Goal: Communication & Community: Answer question/provide support

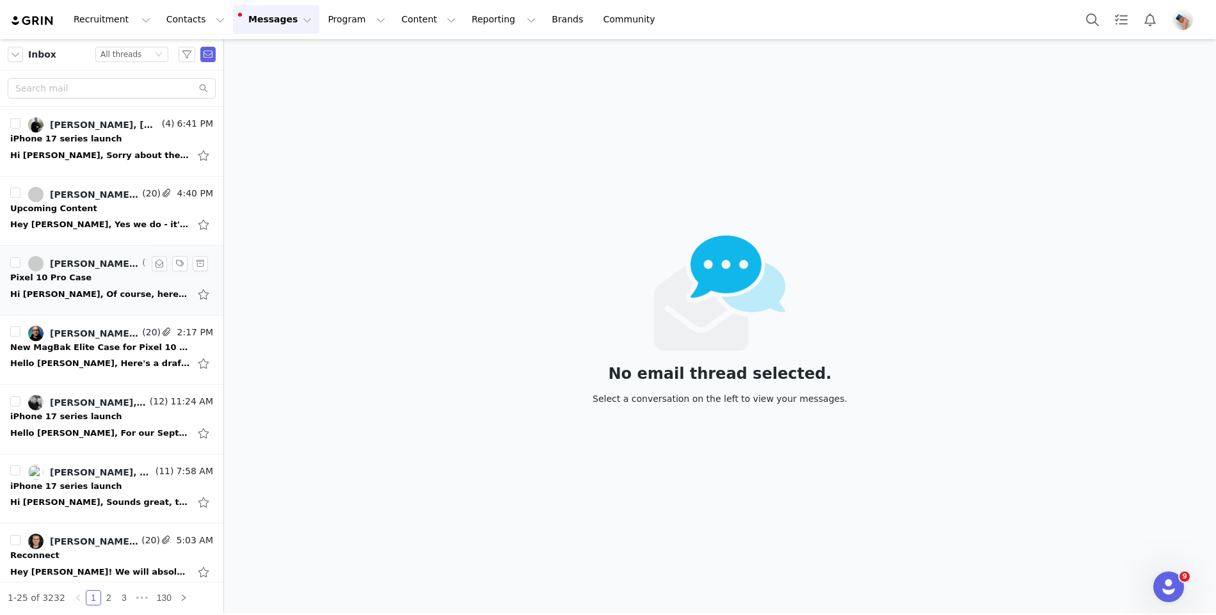
click at [94, 293] on div "Hi [PERSON_NAME], Of course, here you go: [URL][DOMAIN_NAME] facebook twitter l…" at bounding box center [99, 294] width 179 height 13
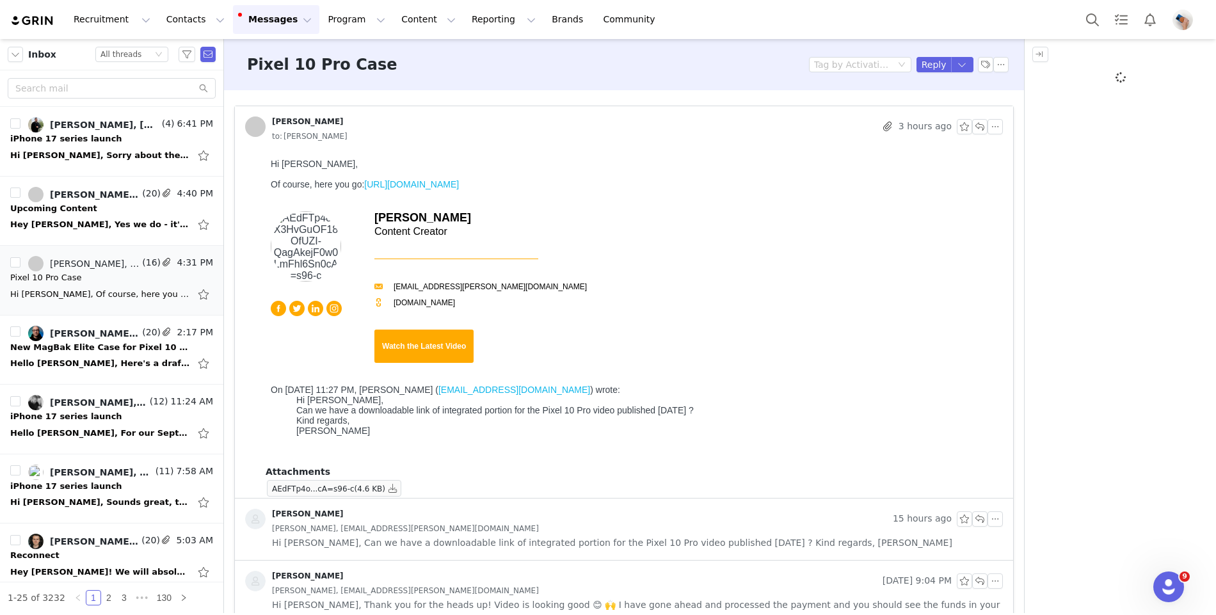
click at [415, 189] on link "[URL][DOMAIN_NAME]" at bounding box center [411, 184] width 95 height 10
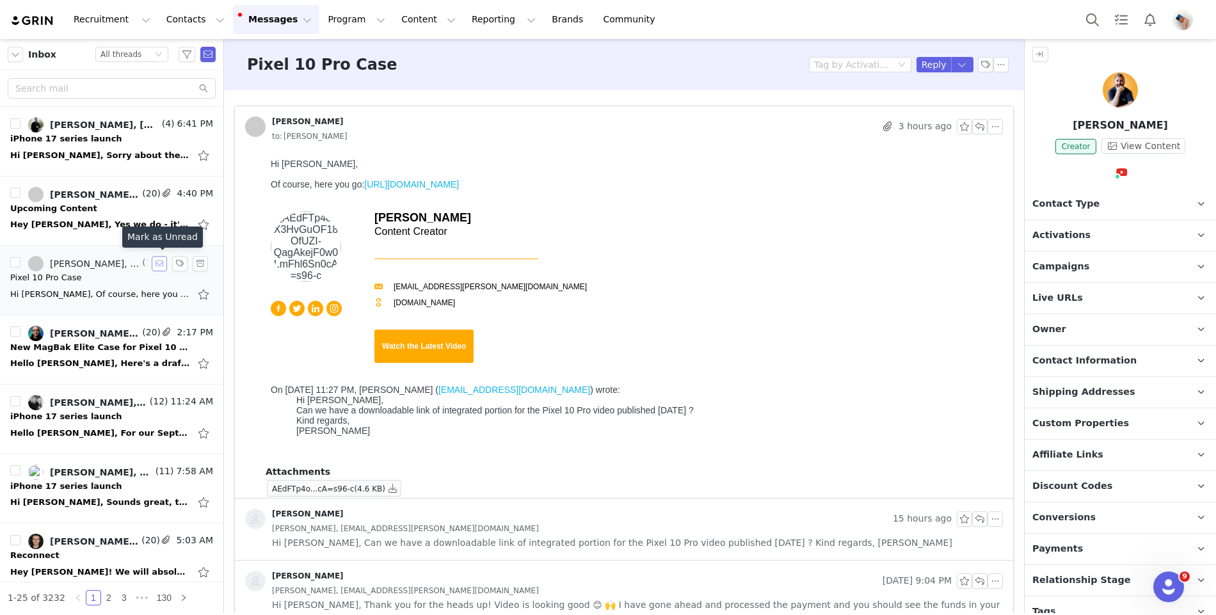
click at [163, 261] on button "button" at bounding box center [159, 263] width 15 height 15
click at [83, 288] on div "Hi [PERSON_NAME], Of course, here you go: [URL][DOMAIN_NAME] facebook twitter l…" at bounding box center [99, 294] width 179 height 13
click at [73, 292] on div "Hi [PERSON_NAME], Of course, here you go: [URL][DOMAIN_NAME] facebook twitter l…" at bounding box center [99, 294] width 179 height 13
click at [977, 131] on button "button" at bounding box center [979, 126] width 15 height 15
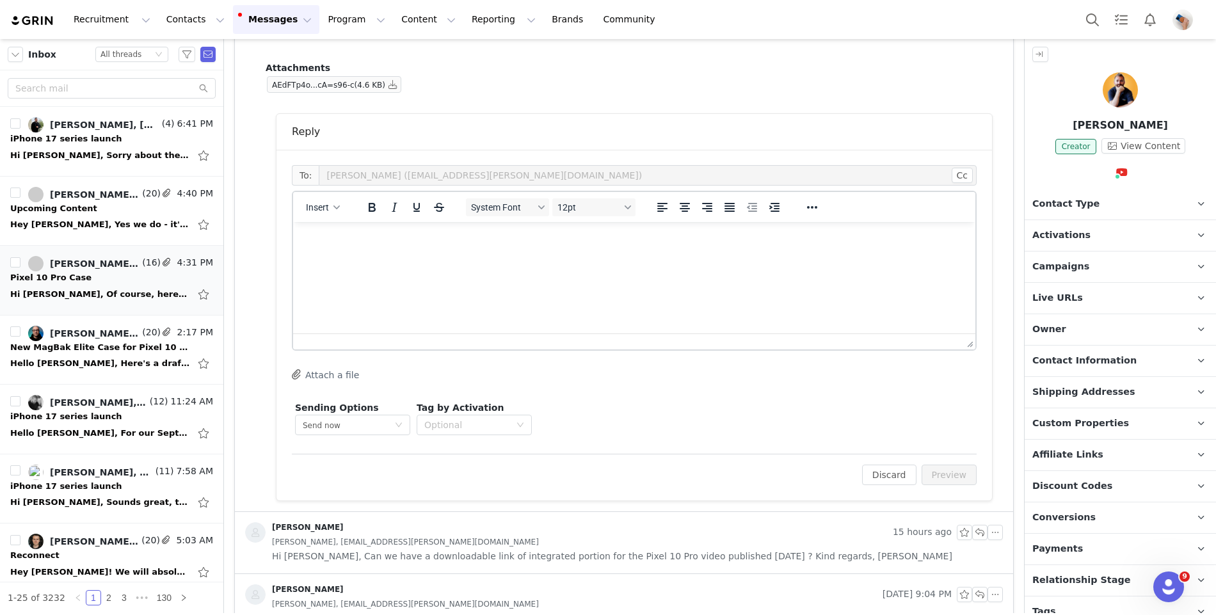
click at [335, 257] on html at bounding box center [634, 239] width 682 height 35
click at [952, 482] on button "Preview" at bounding box center [950, 475] width 56 height 20
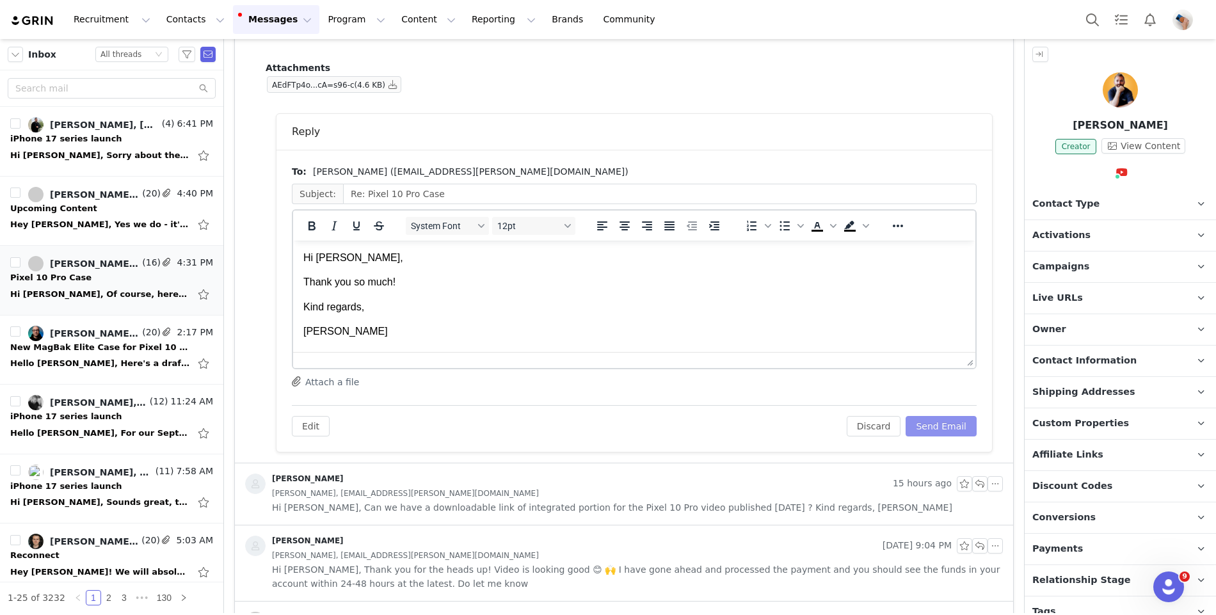
click at [940, 424] on button "Send Email" at bounding box center [941, 426] width 71 height 20
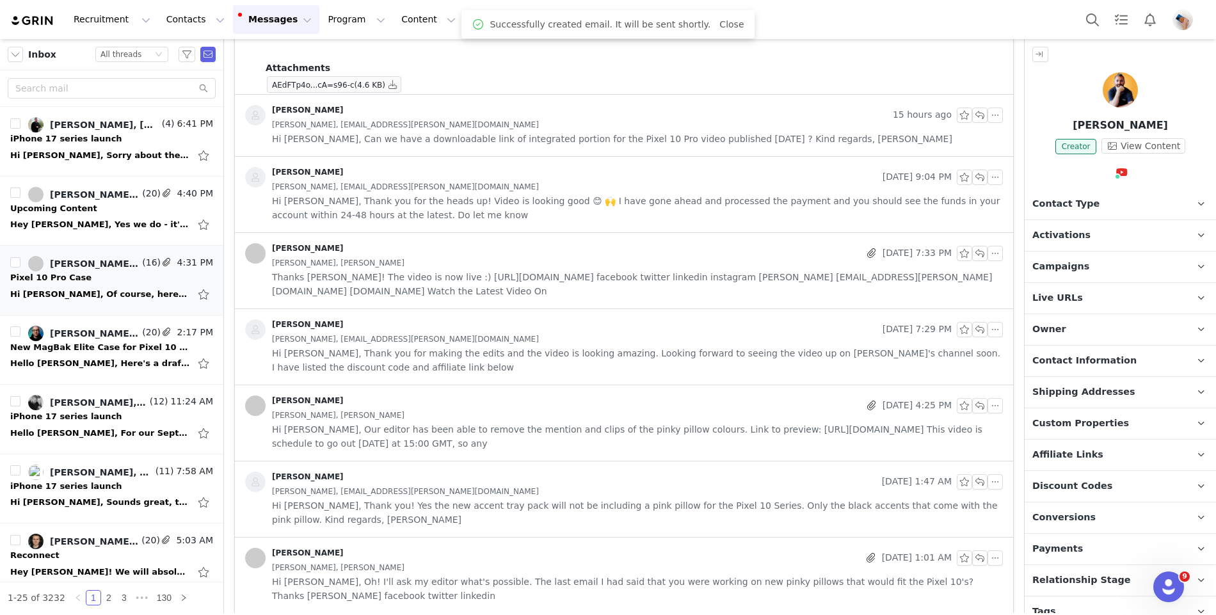
click at [160, 262] on button "button" at bounding box center [159, 263] width 15 height 15
click at [92, 218] on div "Hey [PERSON_NAME], Yes we do - it's currently scheduled for the [DATE]. Would y…" at bounding box center [99, 224] width 179 height 13
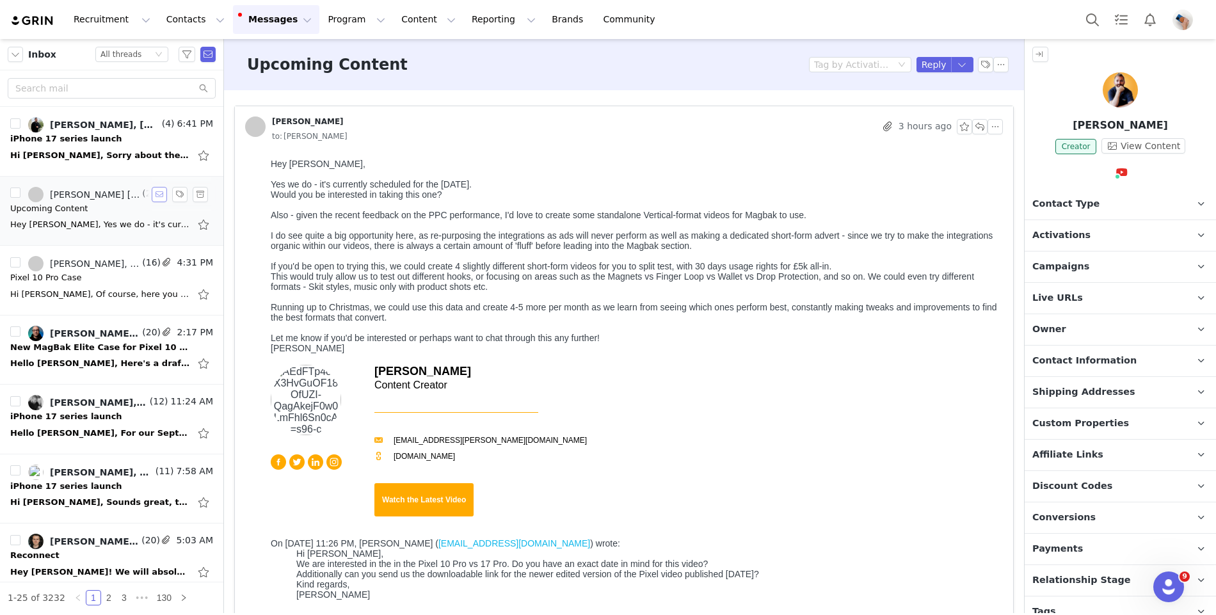
click at [157, 193] on button "button" at bounding box center [159, 194] width 15 height 15
click at [109, 342] on div "New MagBak Elite Case for Pixel 10 Pro / XL – Let's Collaborate!" at bounding box center [99, 347] width 179 height 13
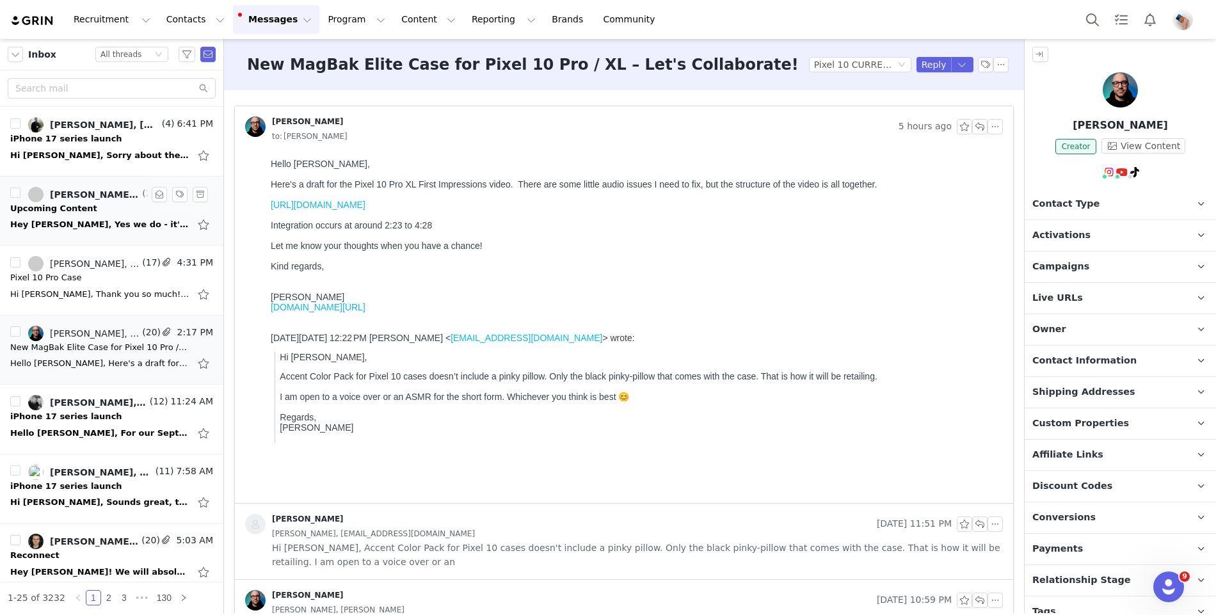
click at [366, 203] on link "[URL][DOMAIN_NAME]" at bounding box center [318, 205] width 95 height 10
click at [156, 334] on button "button" at bounding box center [159, 333] width 15 height 15
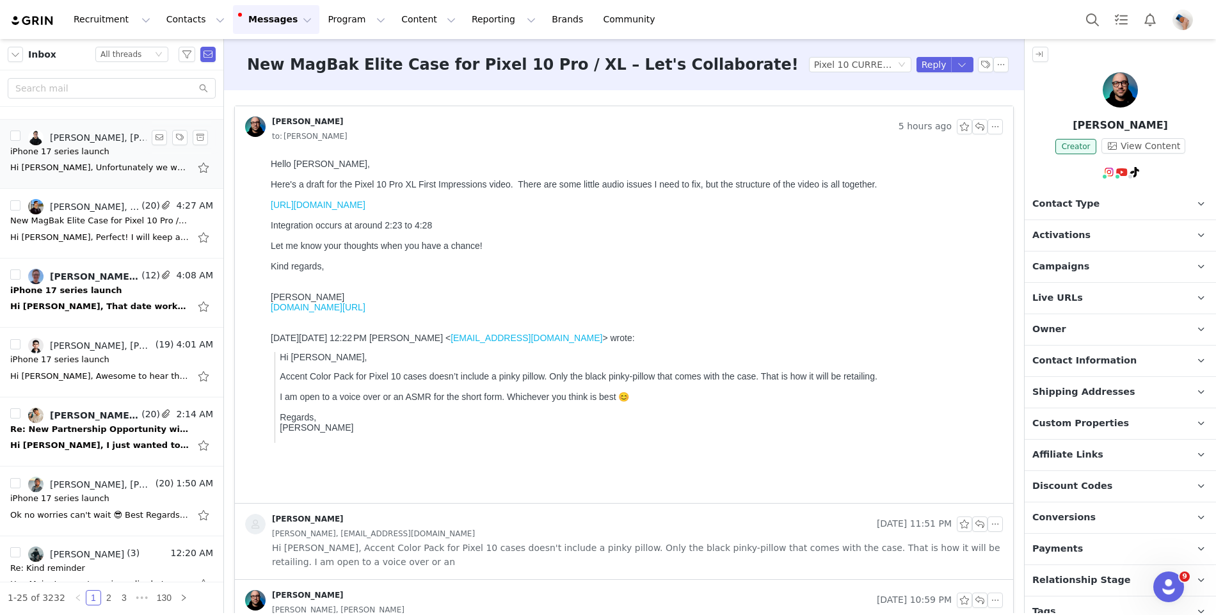
scroll to position [485, 0]
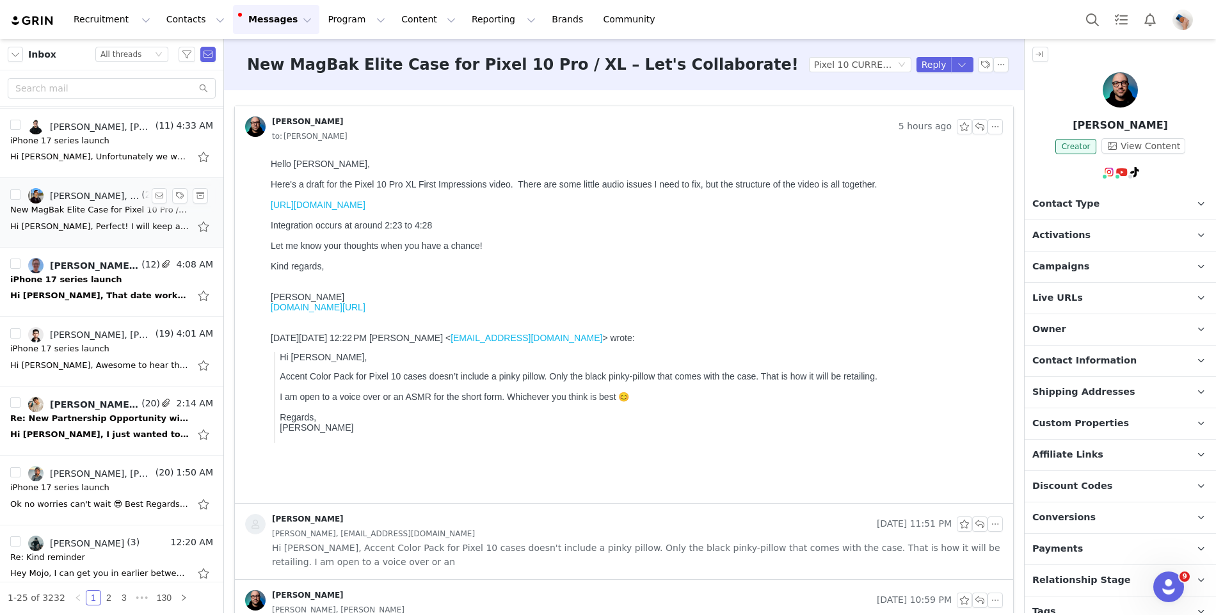
click at [96, 221] on div "Hi [PERSON_NAME], Perfect! I will keep an eye out for your collaboration invite…" at bounding box center [99, 226] width 179 height 13
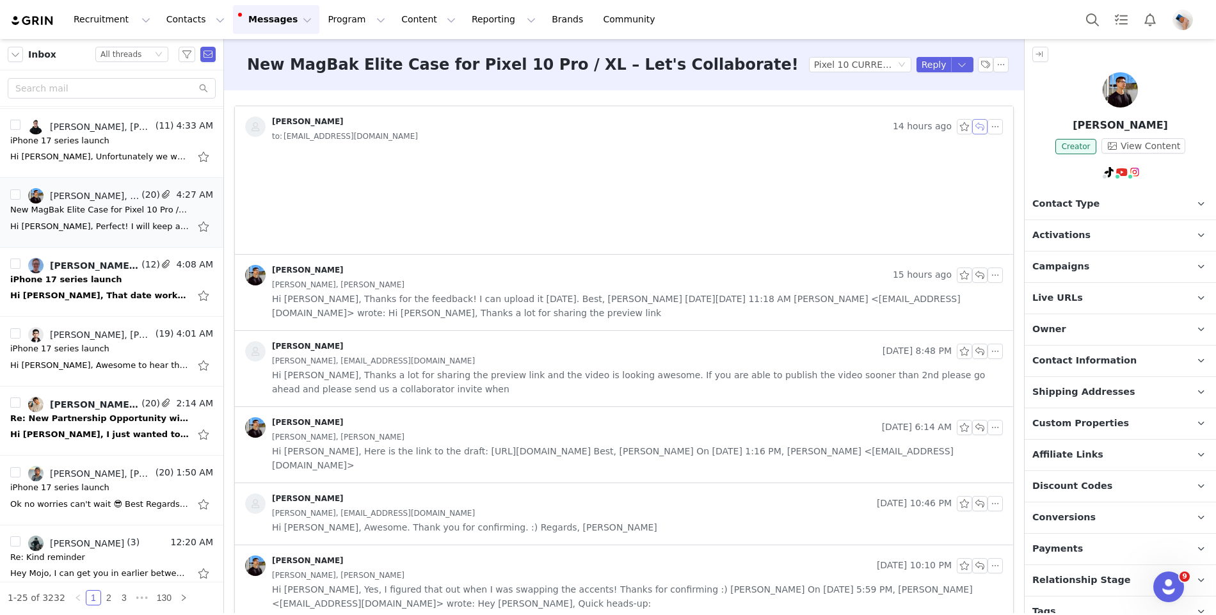
click at [977, 127] on button "button" at bounding box center [979, 126] width 15 height 15
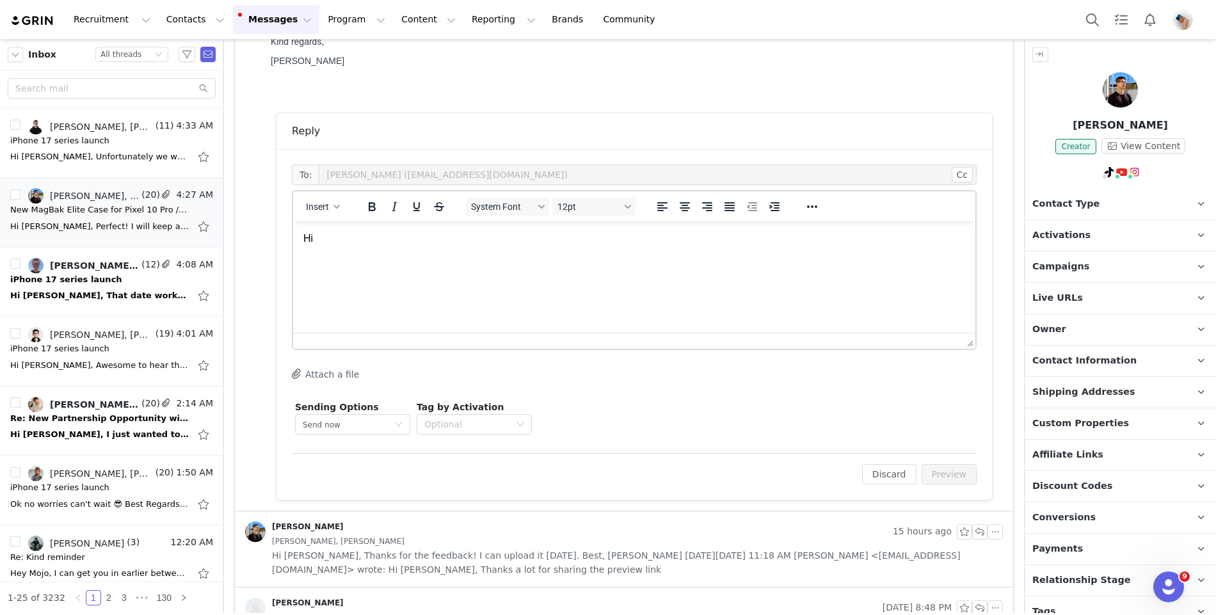
scroll to position [0, 0]
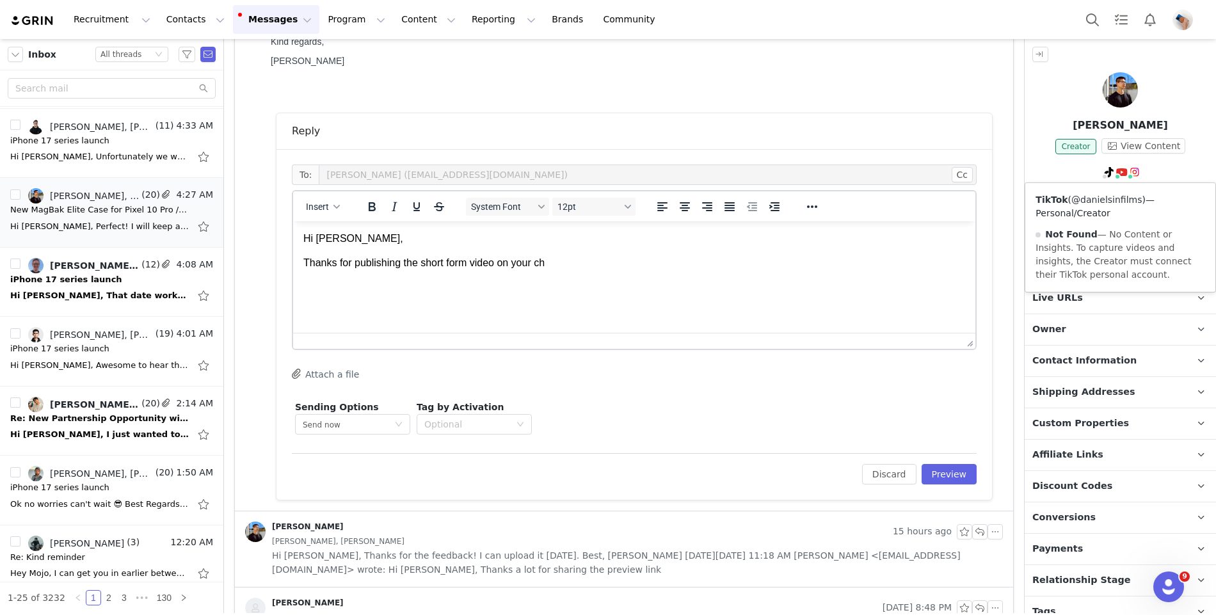
click at [1100, 199] on link "@danielsinfilms" at bounding box center [1107, 200] width 70 height 10
click at [1112, 199] on link "@[PERSON_NAME]" at bounding box center [1123, 200] width 83 height 10
click at [583, 255] on body "Hi [PERSON_NAME], Thanks for publishing the short form video on your ch" at bounding box center [634, 251] width 662 height 39
click at [576, 266] on p "Thanks for publishing the short form video on your ch" at bounding box center [634, 263] width 662 height 14
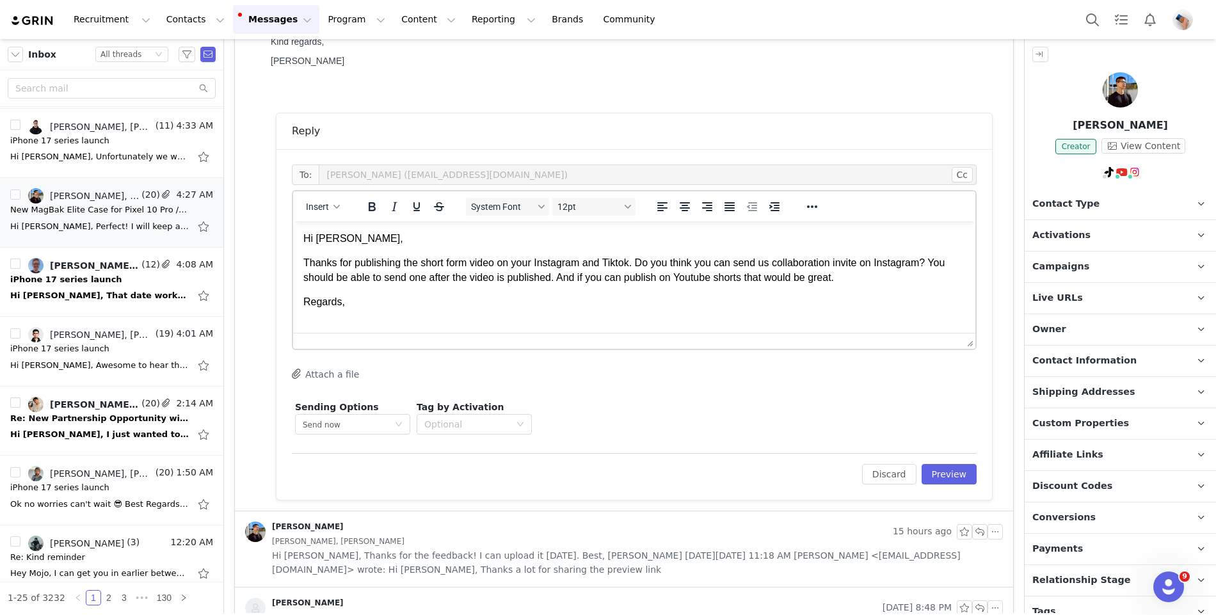
scroll to position [1, 0]
click at [862, 280] on p "Thanks for publishing the short form video on your Instagram and Tiktok. Do you…" at bounding box center [634, 269] width 662 height 29
click at [954, 476] on button "Preview" at bounding box center [950, 474] width 56 height 20
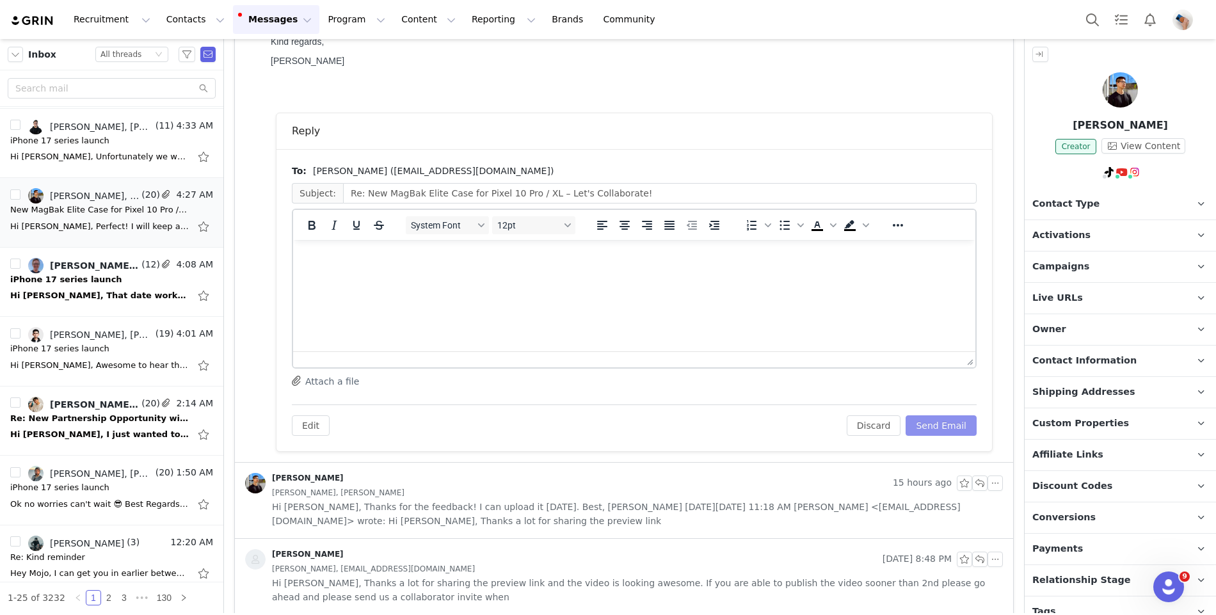
click at [937, 417] on button "Send Email" at bounding box center [941, 425] width 71 height 20
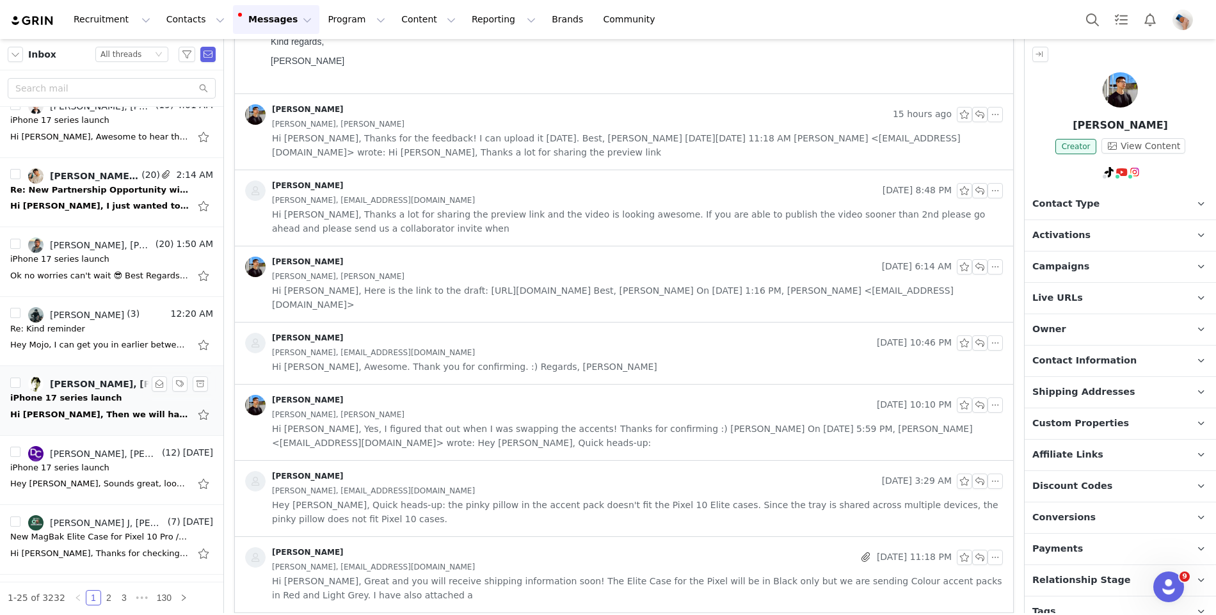
scroll to position [712, 0]
click at [61, 324] on div "Re: Kind reminder" at bounding box center [47, 330] width 75 height 13
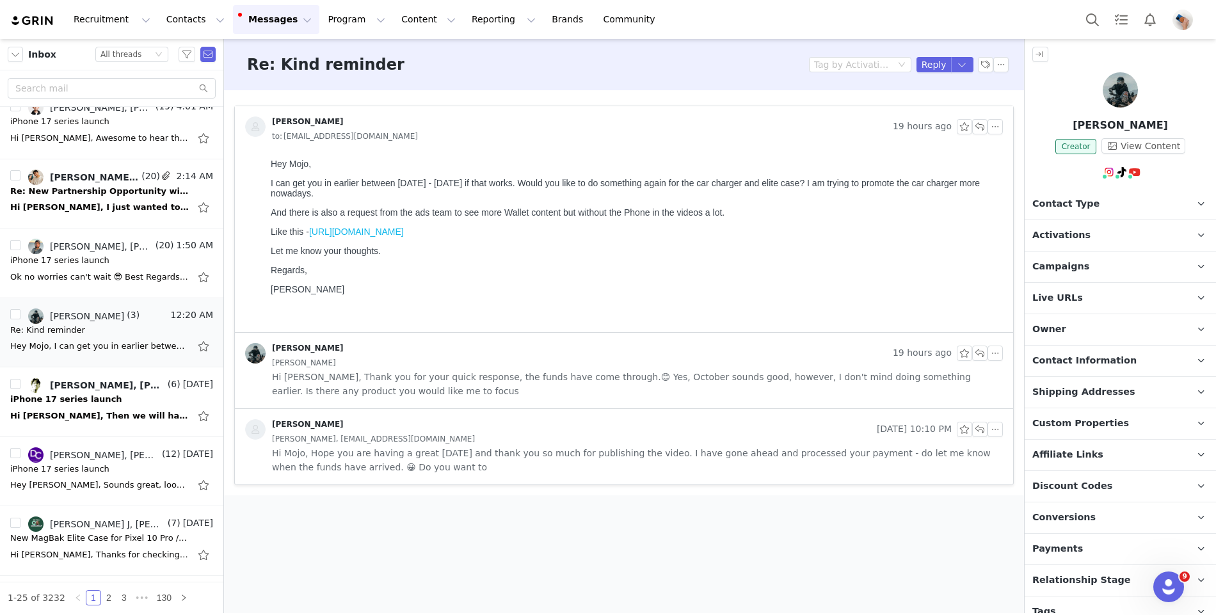
scroll to position [0, 0]
click at [97, 256] on div "iPhone 17 series launch" at bounding box center [59, 260] width 99 height 13
